Goal: Task Accomplishment & Management: Manage account settings

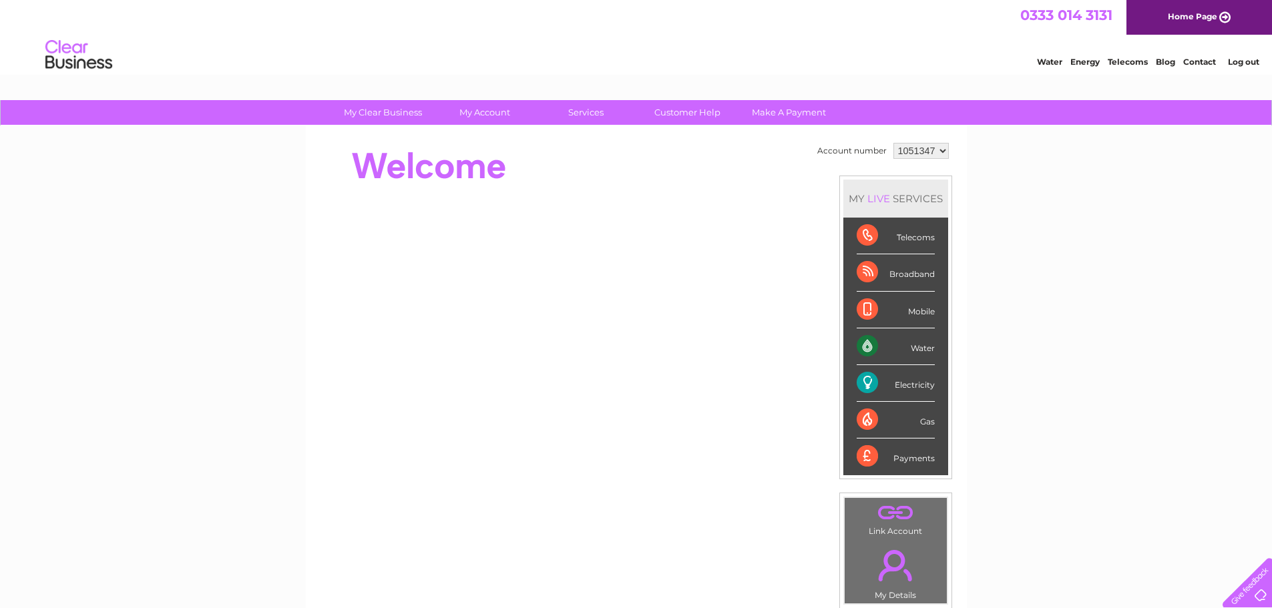
click at [1251, 64] on link "Log out" at bounding box center [1243, 62] width 31 height 10
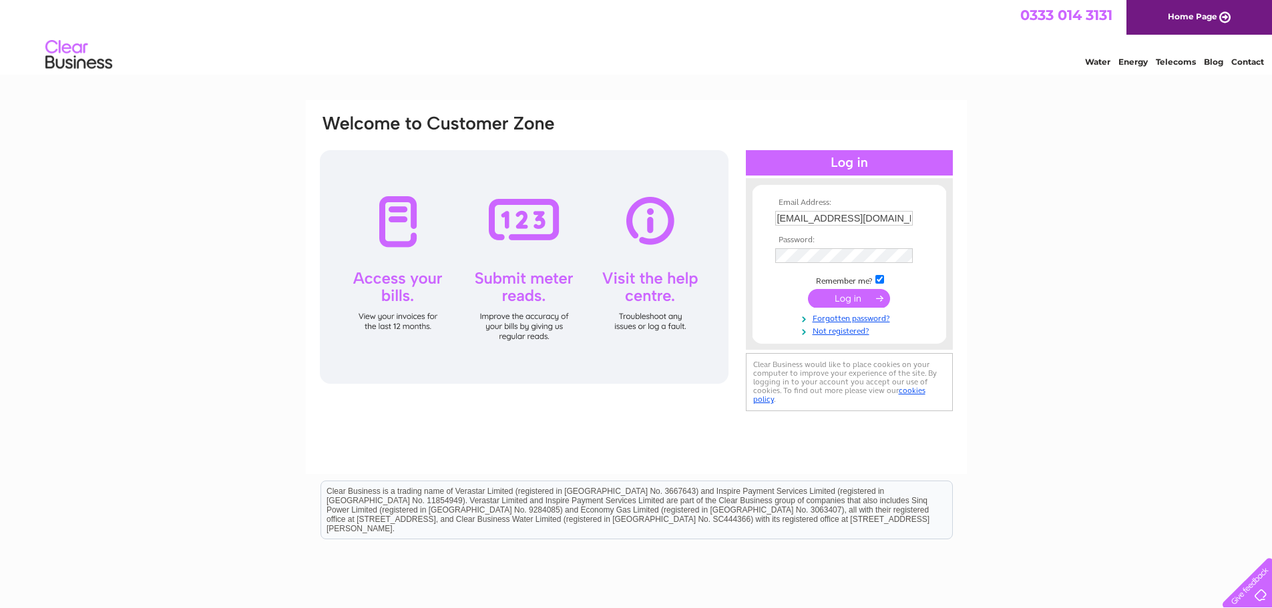
click at [816, 212] on input "admin@jandmautos.co.uk" at bounding box center [844, 218] width 138 height 15
click at [802, 214] on input "admin@jandmautos.co.uk" at bounding box center [844, 219] width 139 height 16
click at [801, 214] on input "admin@jandmautos.co.uk" at bounding box center [844, 219] width 139 height 16
click at [785, 210] on td "admin@jandmautos.co.uk" at bounding box center [849, 219] width 155 height 23
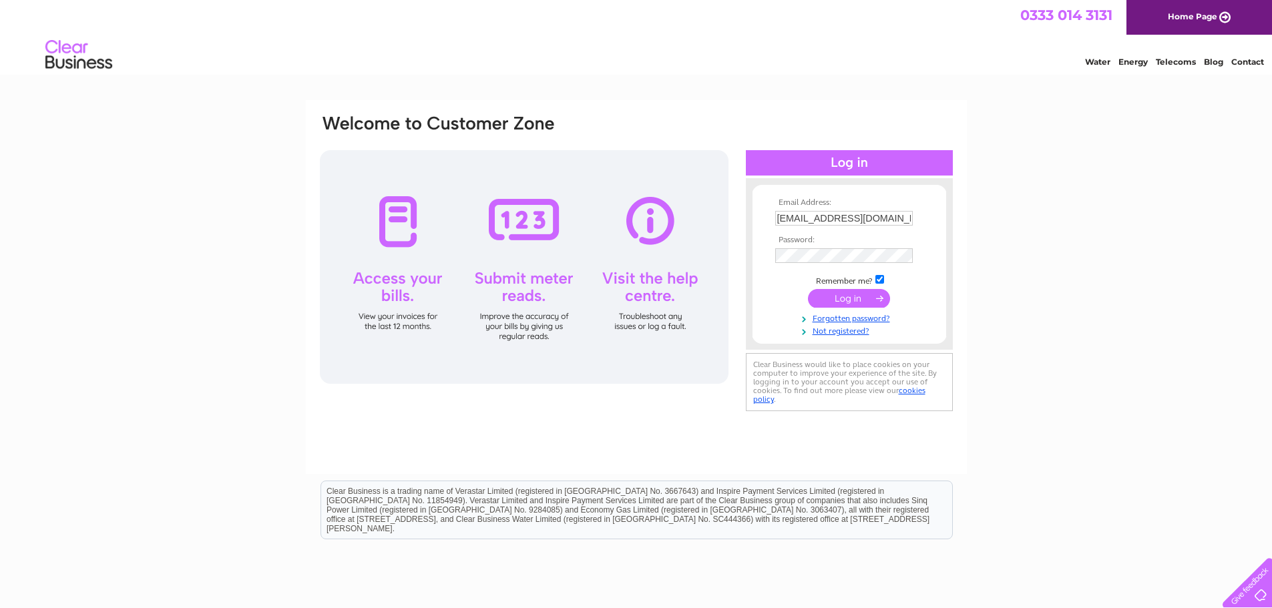
click at [785, 210] on td "admin@jandmautos.co.uk" at bounding box center [849, 218] width 155 height 21
click at [787, 212] on input "admin@jandmautos.co.uk" at bounding box center [844, 218] width 138 height 15
click at [787, 212] on input "admin@jandmautos.co.uk" at bounding box center [844, 219] width 139 height 16
type input "contracts@jandmautos.co.uk"
click at [848, 300] on input "submit" at bounding box center [849, 298] width 82 height 19
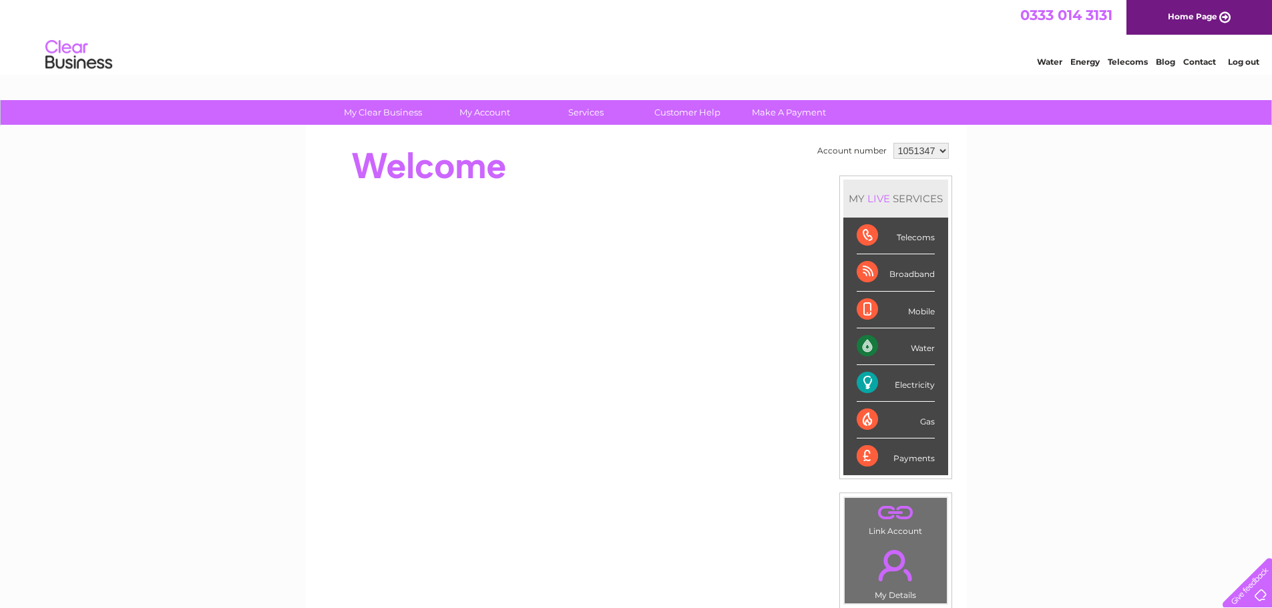
click at [1235, 61] on link "Log out" at bounding box center [1243, 62] width 31 height 10
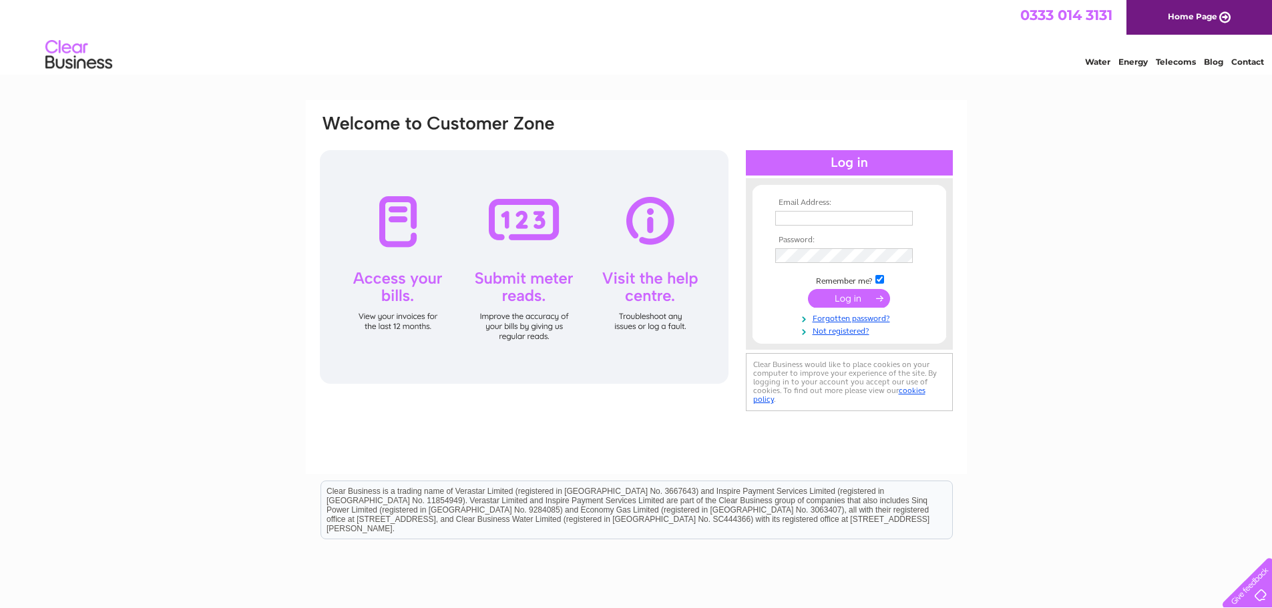
type input "contracts@jandmautos.co.uk"
click at [853, 298] on input "submit" at bounding box center [849, 298] width 82 height 19
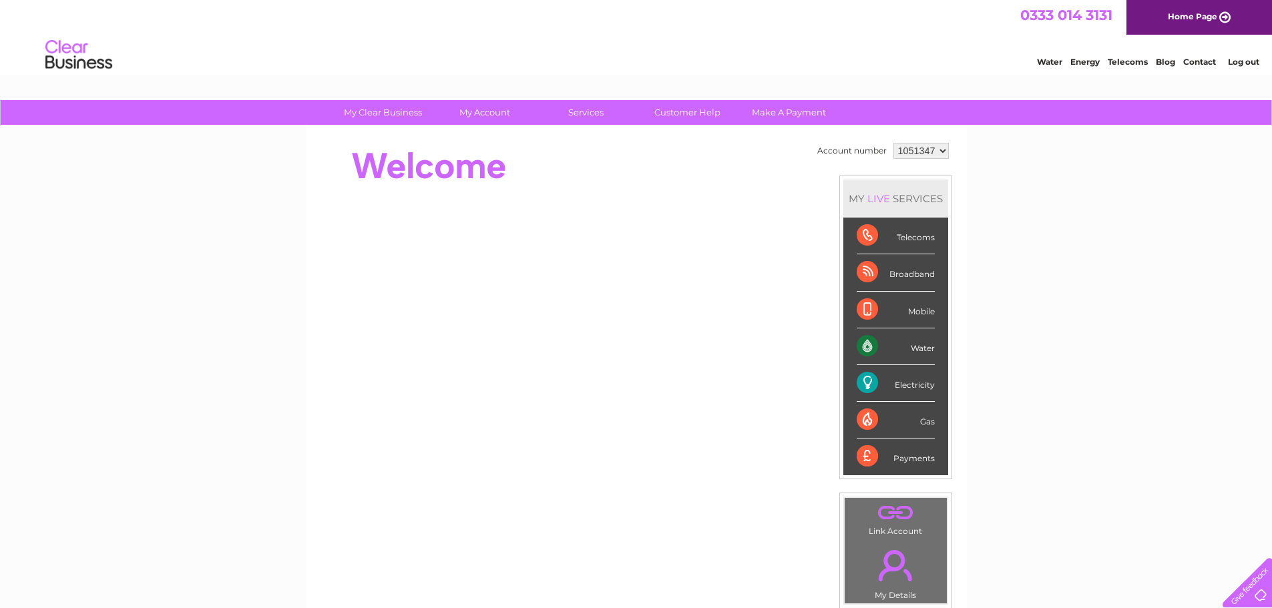
click at [105, 45] on img at bounding box center [79, 55] width 68 height 41
